Goal: Information Seeking & Learning: Learn about a topic

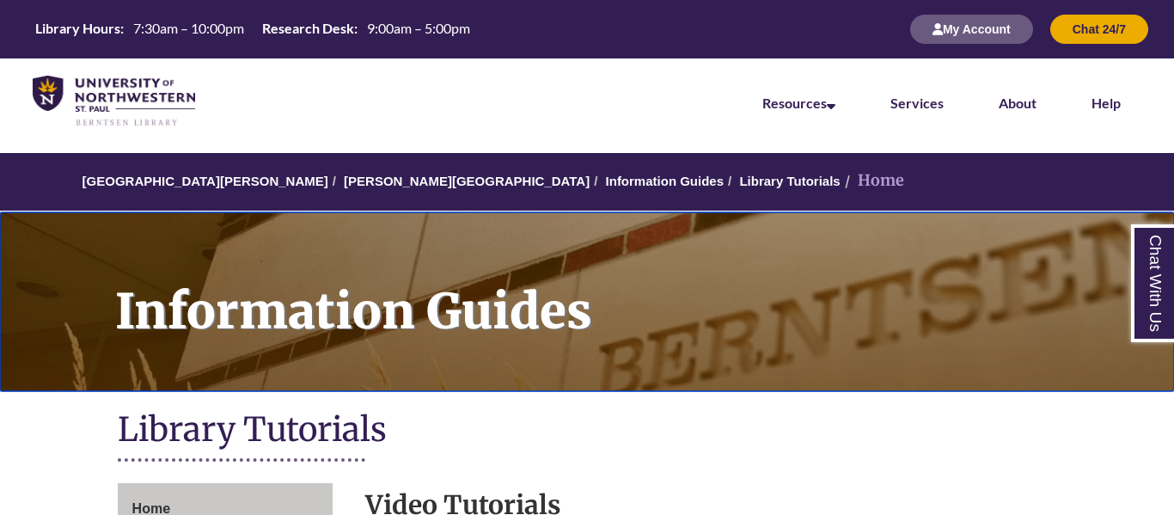
click at [635, 325] on h1 "Information Guides" at bounding box center [634, 290] width 1077 height 156
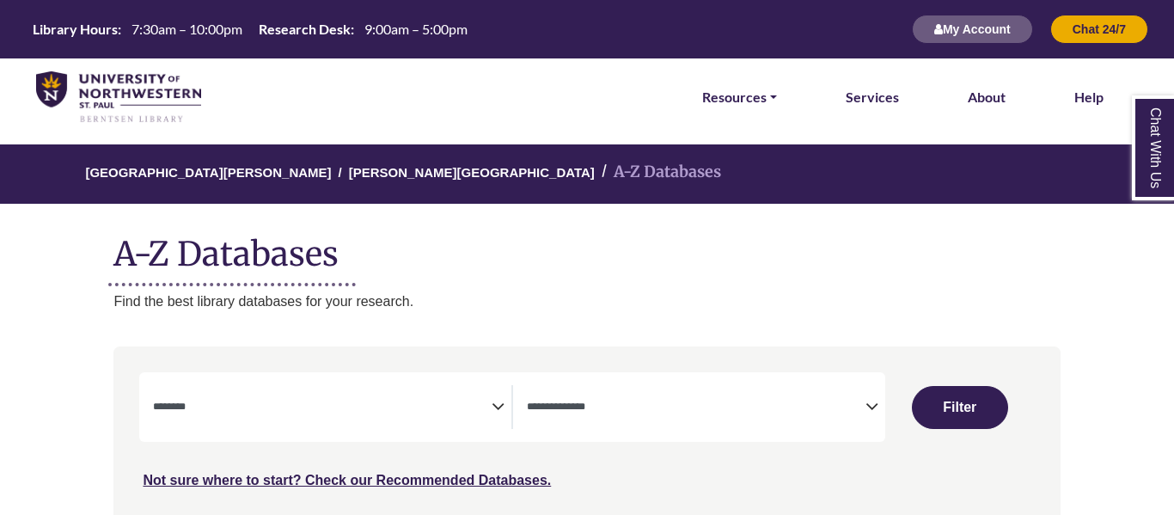
select select "Database Subject Filter"
select select "Database Types Filter"
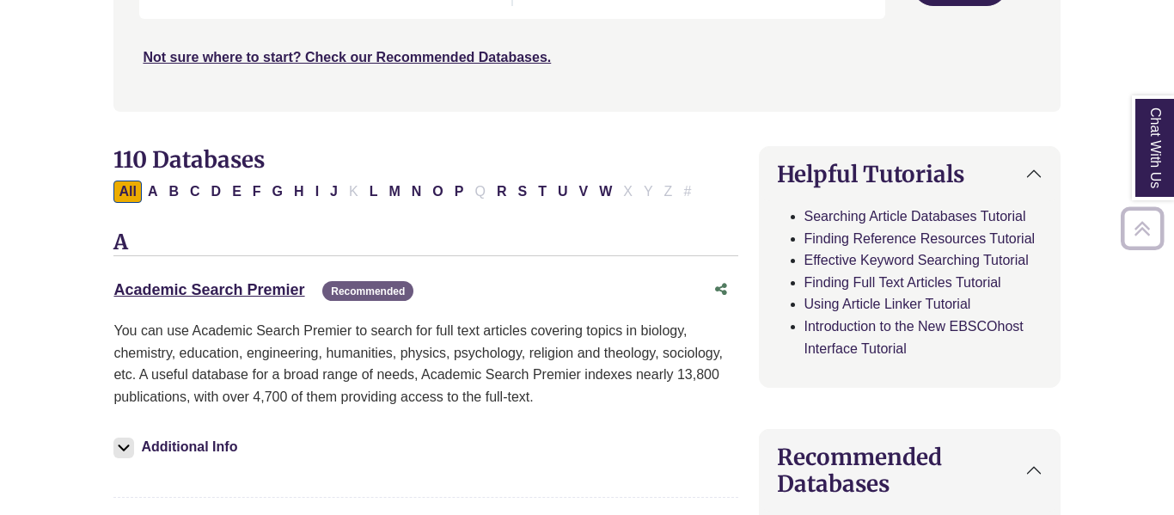
scroll to position [424, 0]
click at [260, 286] on link "Academic Search Premier This link opens in a new window" at bounding box center [208, 288] width 191 height 17
